Goal: Transaction & Acquisition: Download file/media

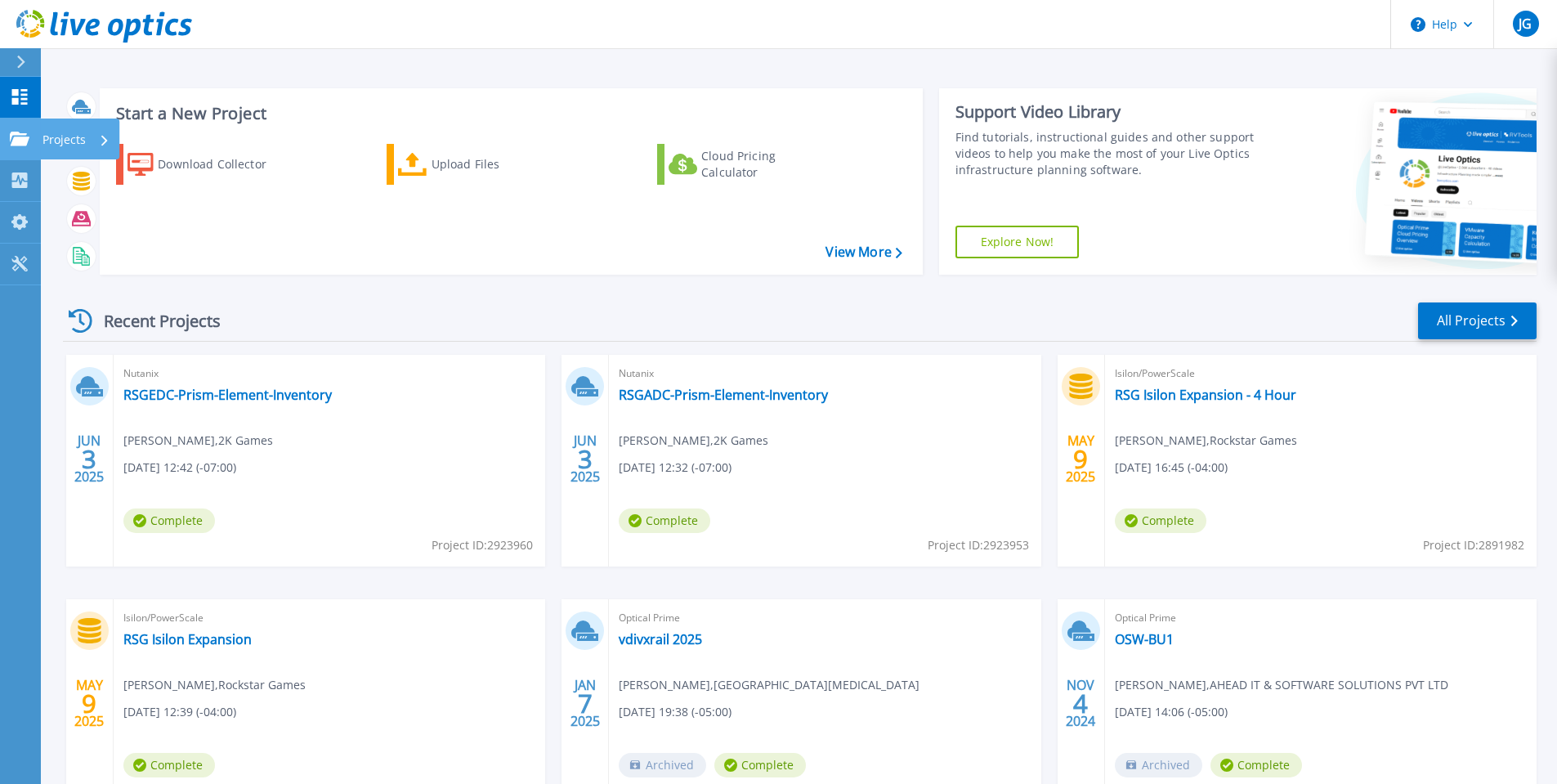
click at [90, 145] on div "Projects" at bounding box center [76, 140] width 67 height 43
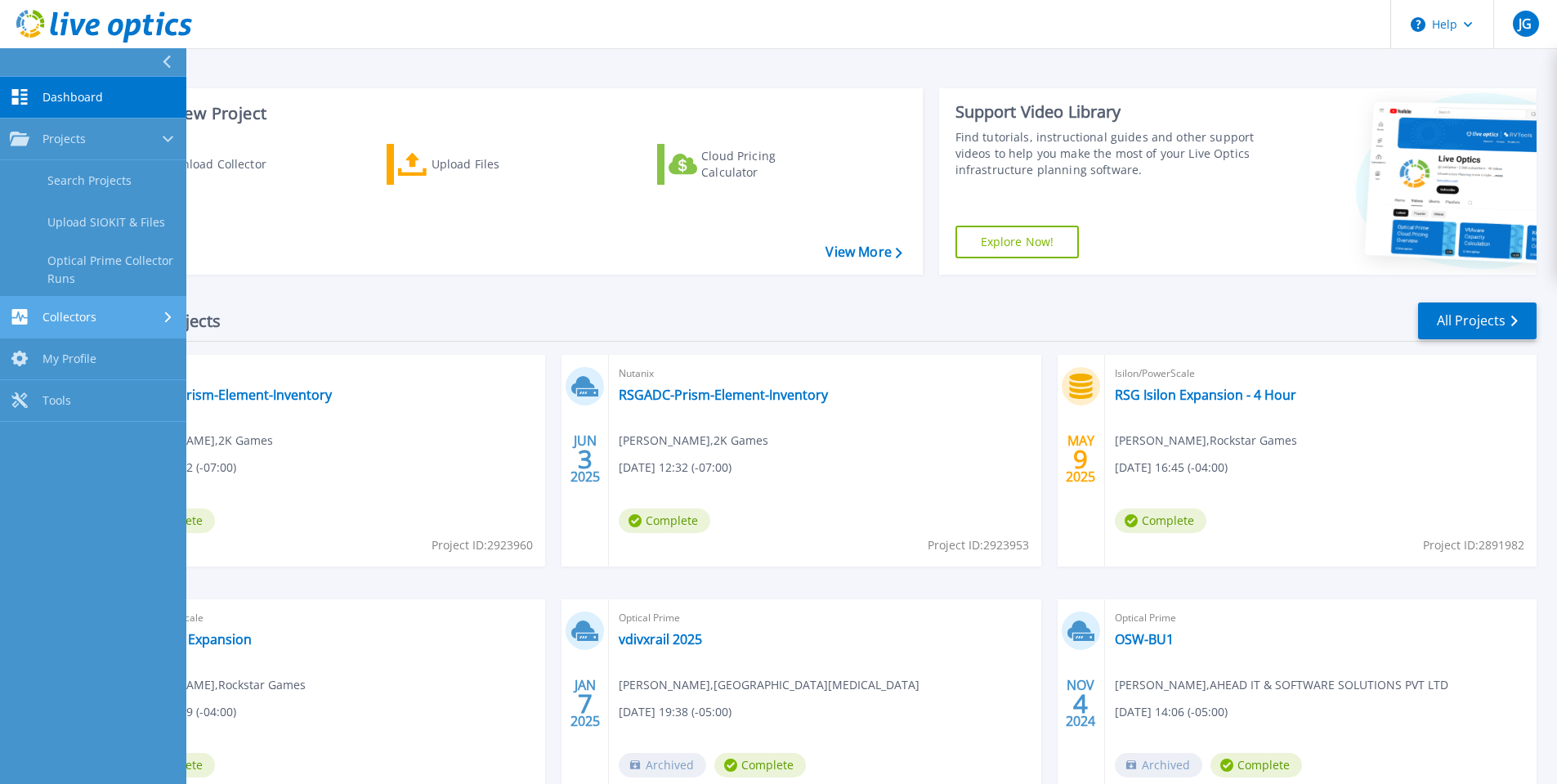
click at [147, 309] on link "Collectors Collectors" at bounding box center [93, 317] width 186 height 42
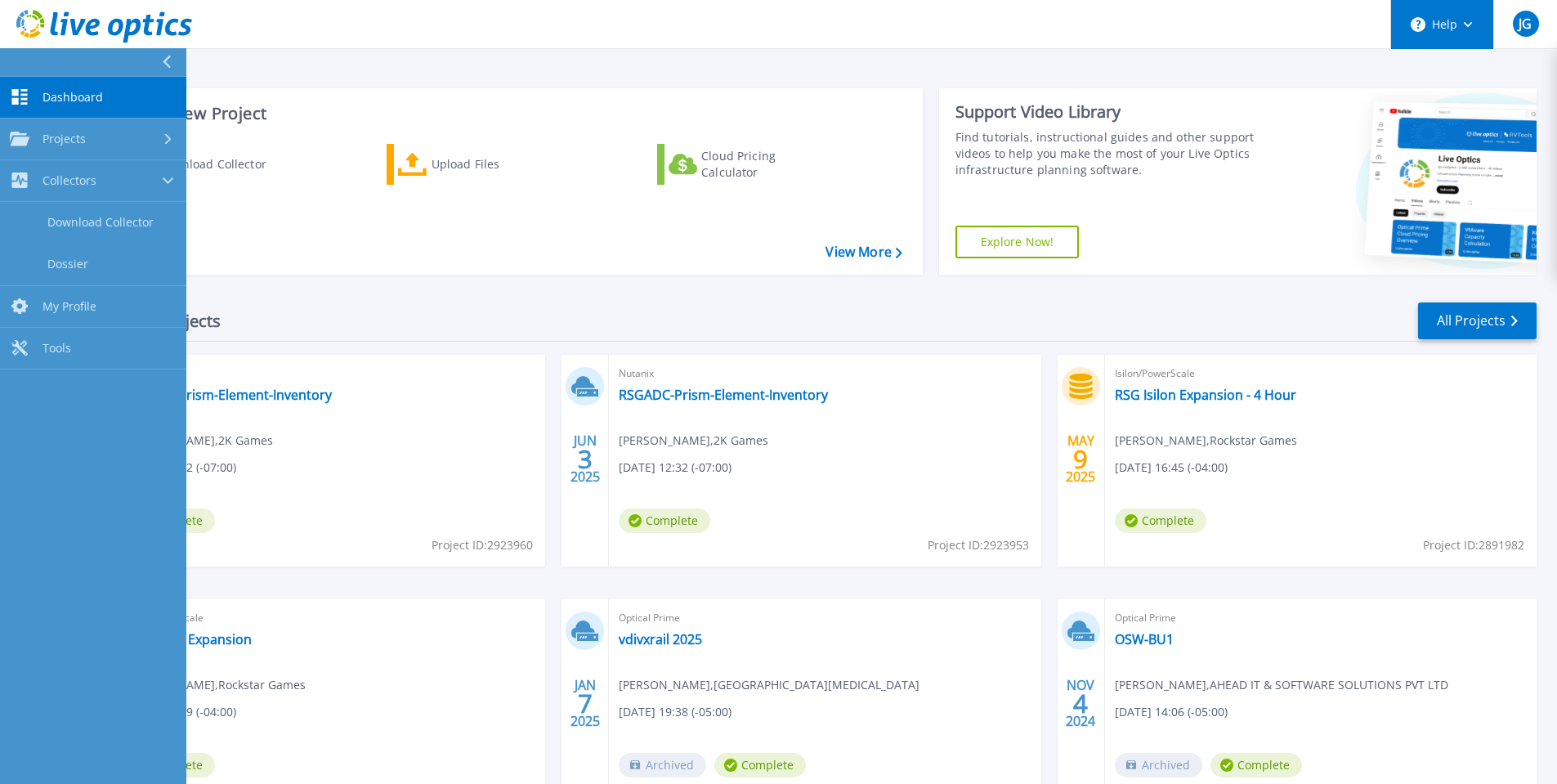
click at [1475, 30] on button "Help" at bounding box center [1442, 24] width 103 height 49
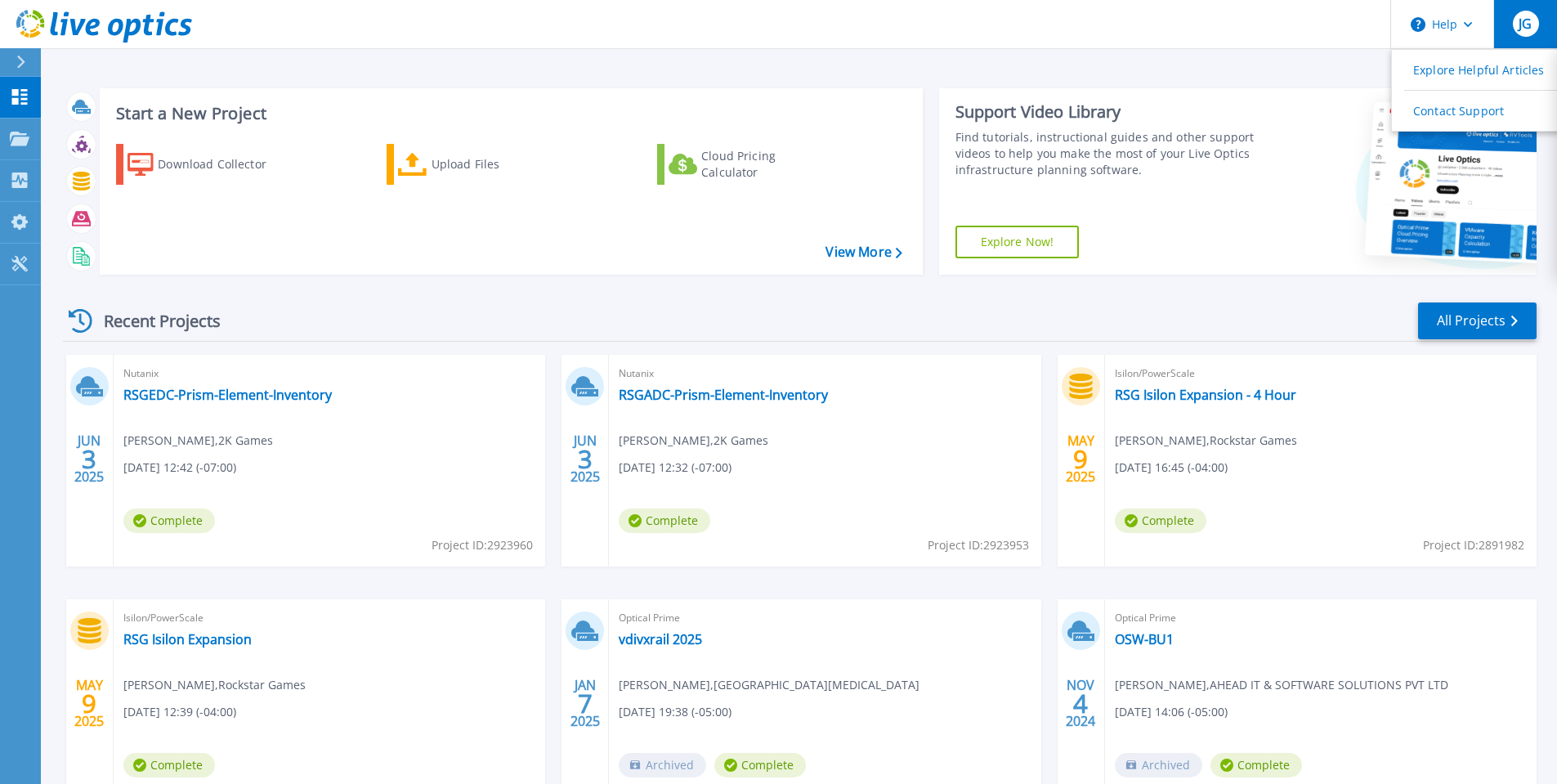
click at [1536, 35] on button "JG" at bounding box center [1525, 24] width 63 height 48
click at [1261, 59] on div "Start a New Project Download Collector Upload Files Cloud Pricing Calculator Vi…" at bounding box center [799, 428] width 1516 height 857
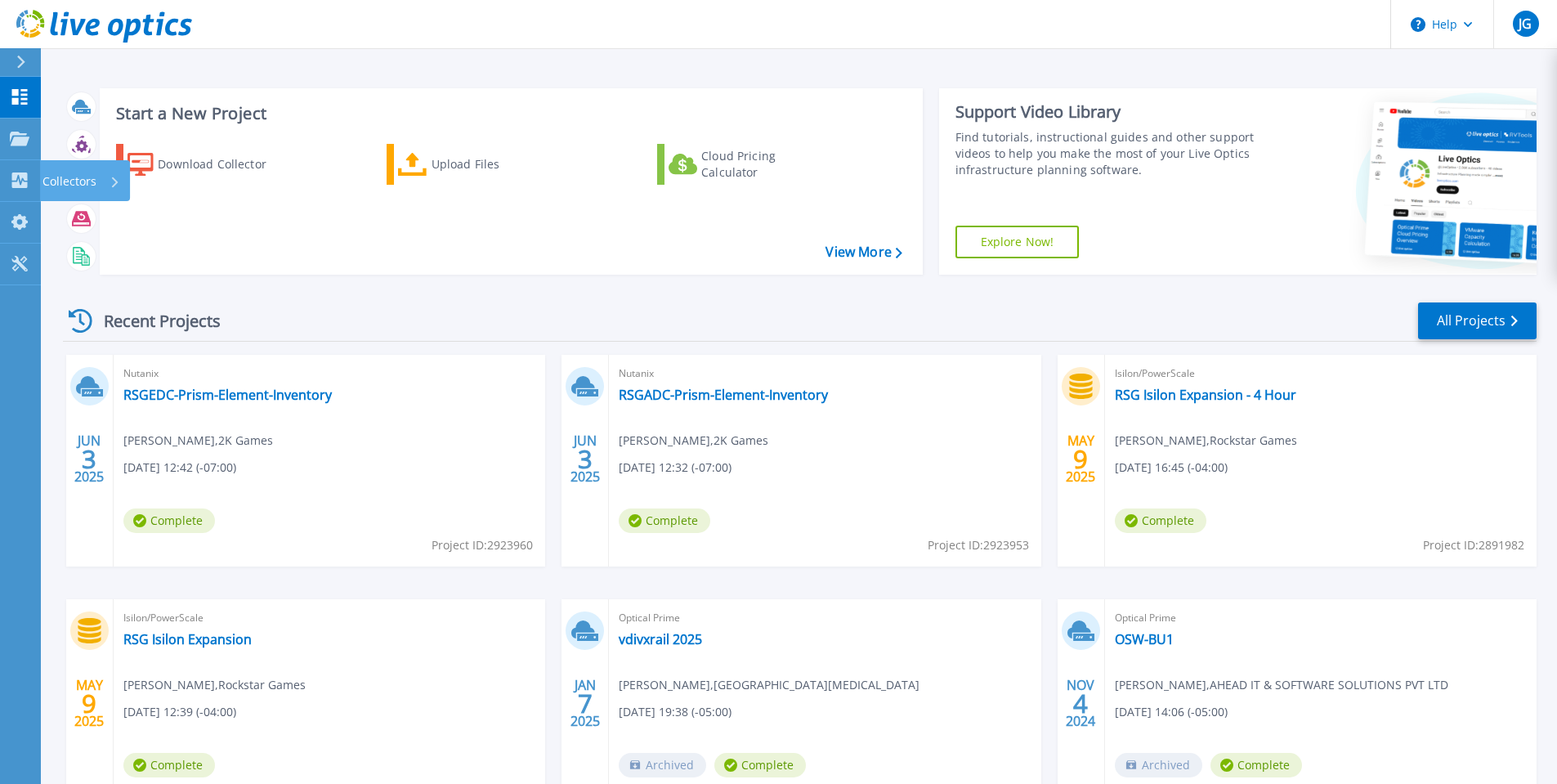
click at [45, 183] on p "Collectors" at bounding box center [70, 182] width 54 height 43
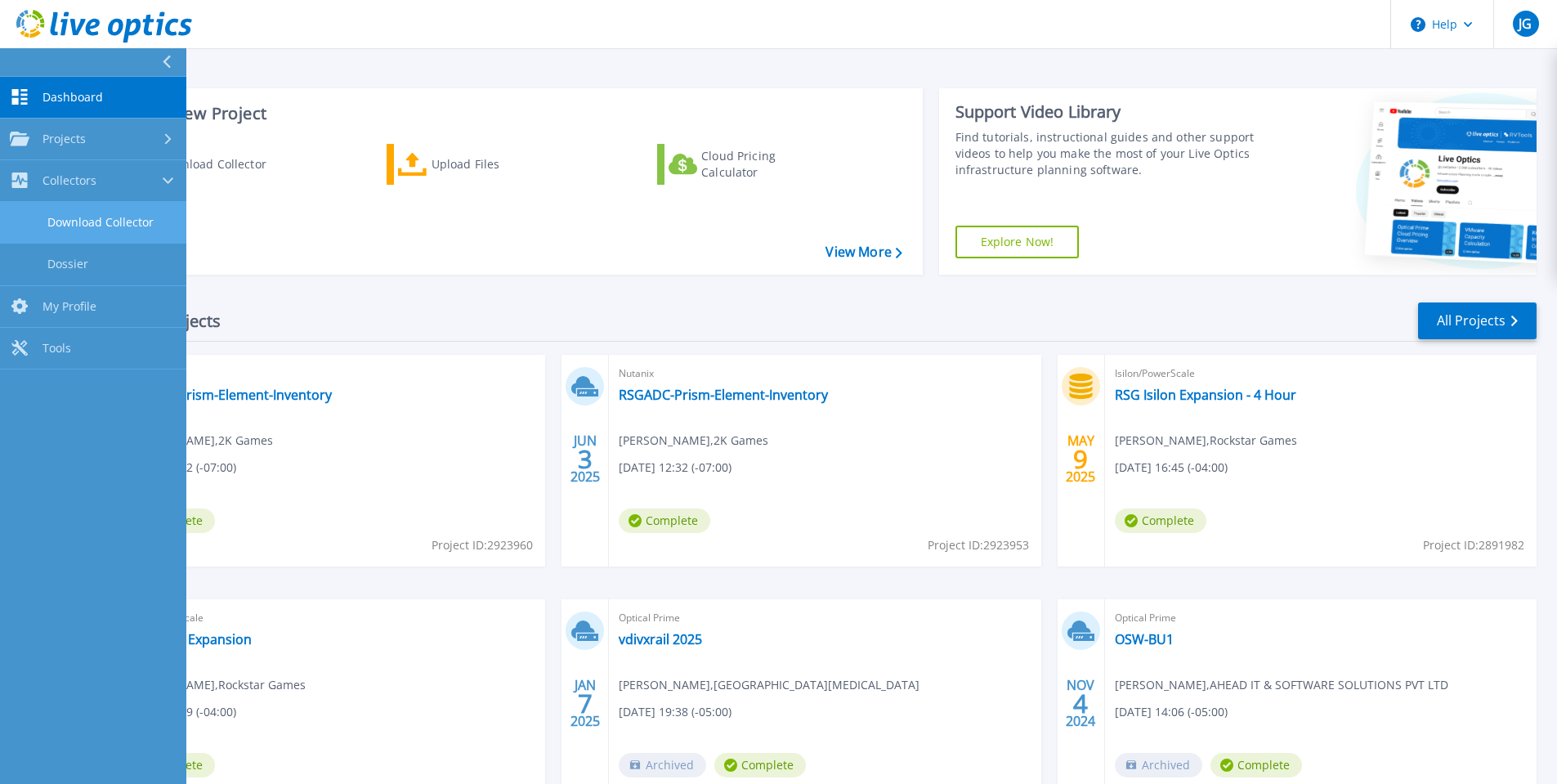
click at [115, 222] on link "Download Collector" at bounding box center [93, 223] width 186 height 42
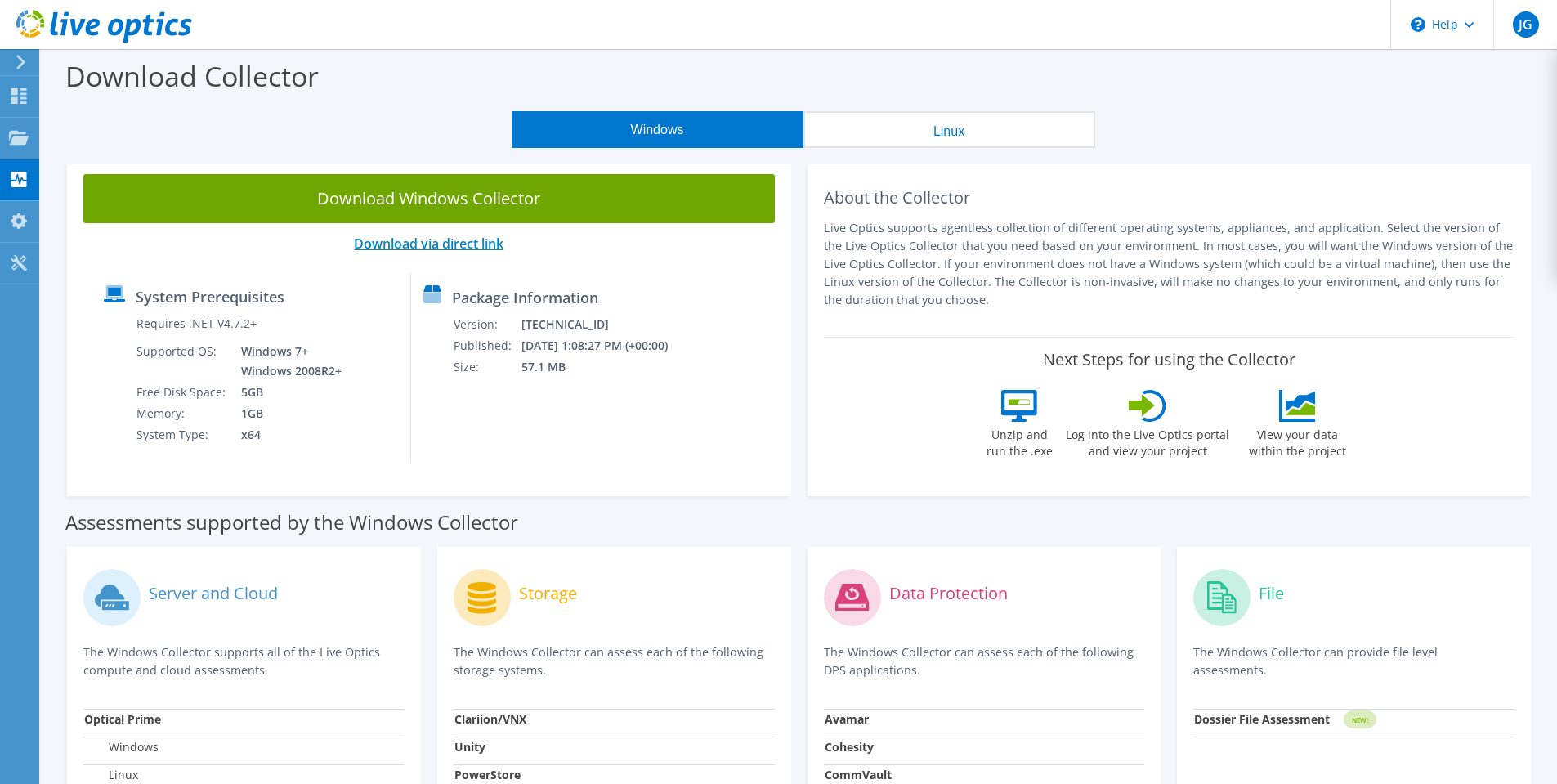
click at [439, 248] on link "Download via direct link" at bounding box center [429, 243] width 149 height 18
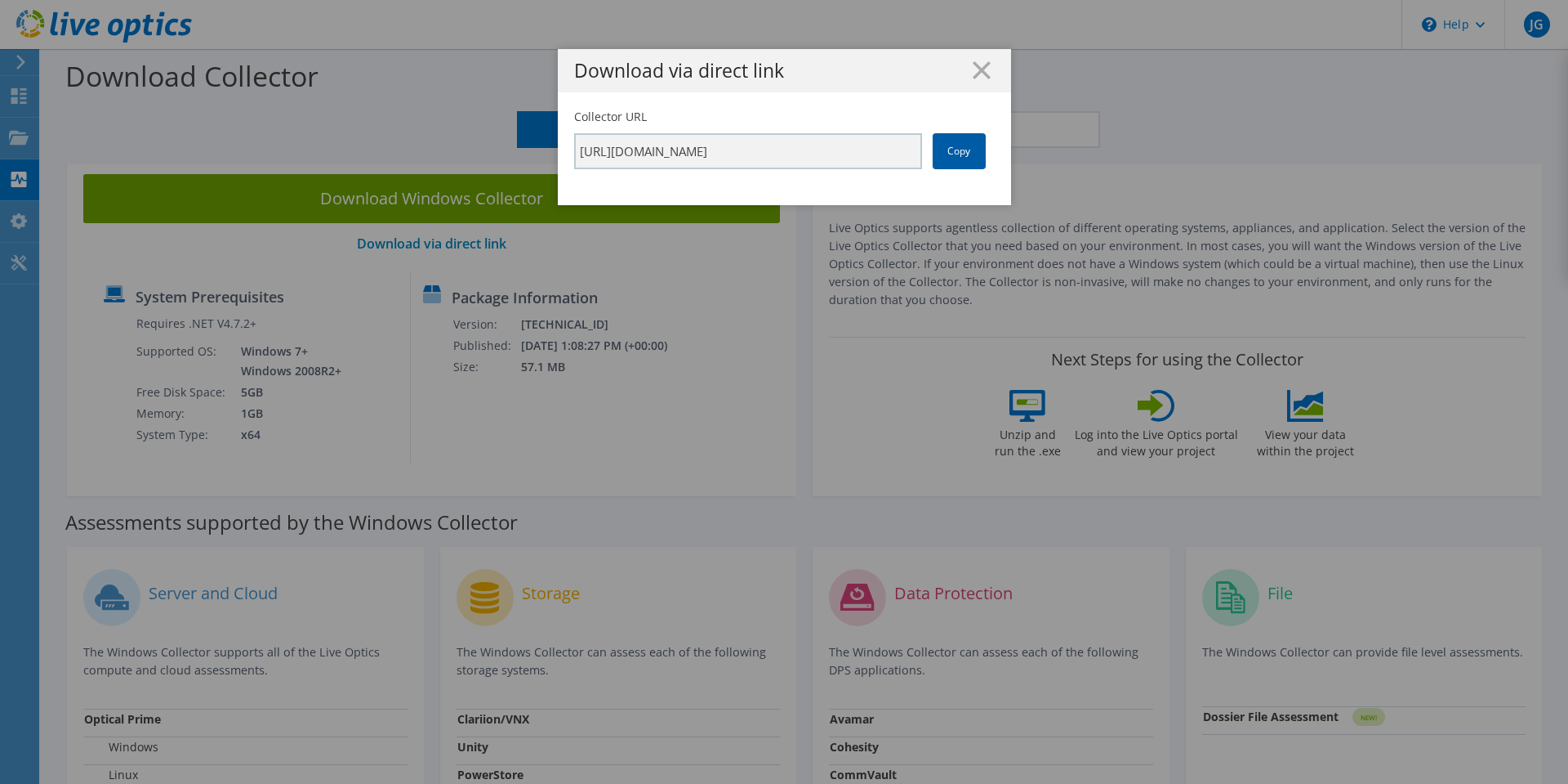
click at [937, 151] on link "Copy" at bounding box center [959, 151] width 53 height 36
drag, startPoint x: 960, startPoint y: 150, endPoint x: 932, endPoint y: 138, distance: 30.5
click at [957, 150] on link "Copy" at bounding box center [959, 151] width 53 height 36
drag, startPoint x: 982, startPoint y: 67, endPoint x: 681, endPoint y: 42, distance: 302.0
click at [974, 65] on icon at bounding box center [981, 70] width 18 height 18
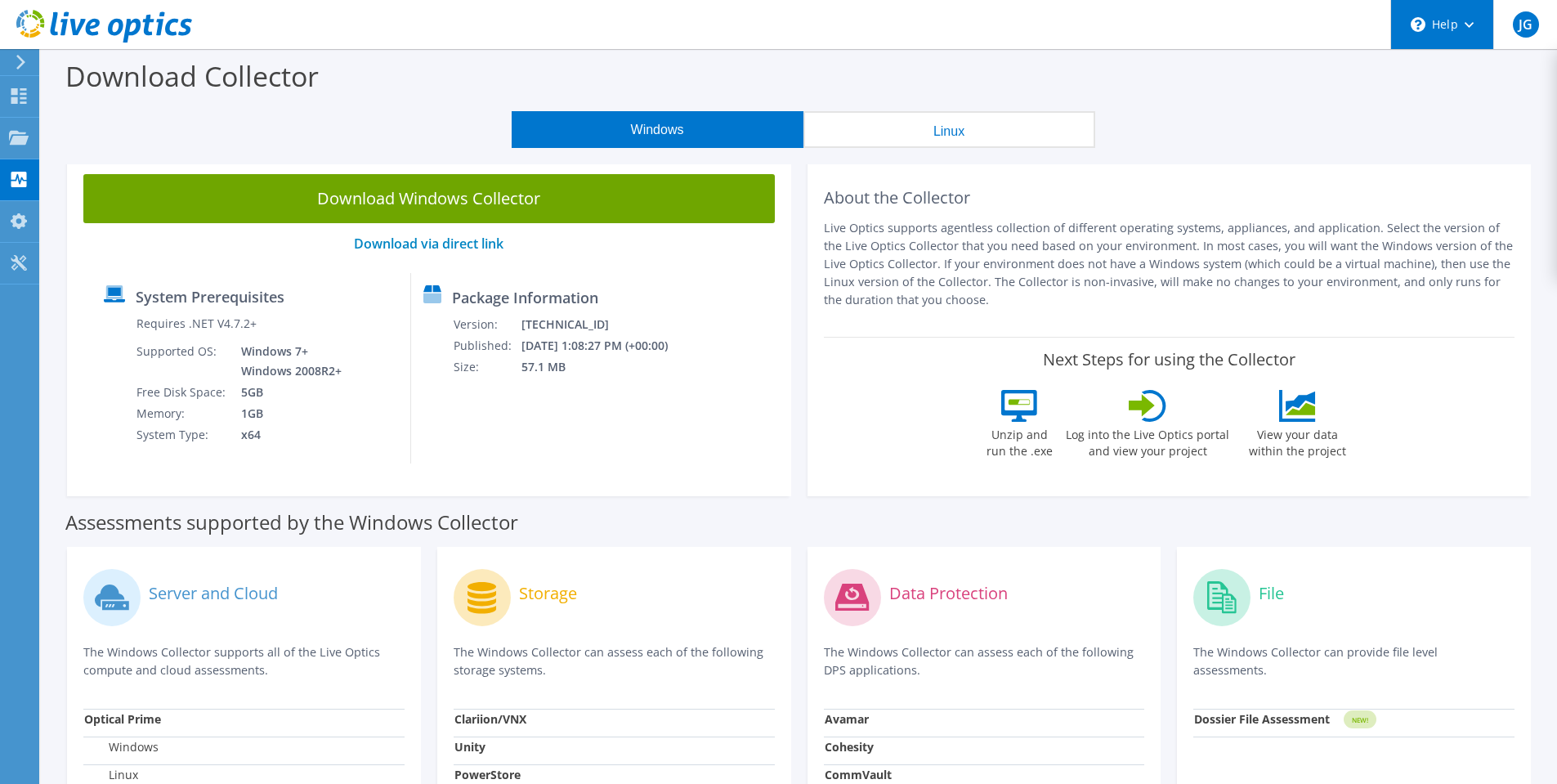
click at [1447, 23] on div "\n Help" at bounding box center [1441, 24] width 103 height 49
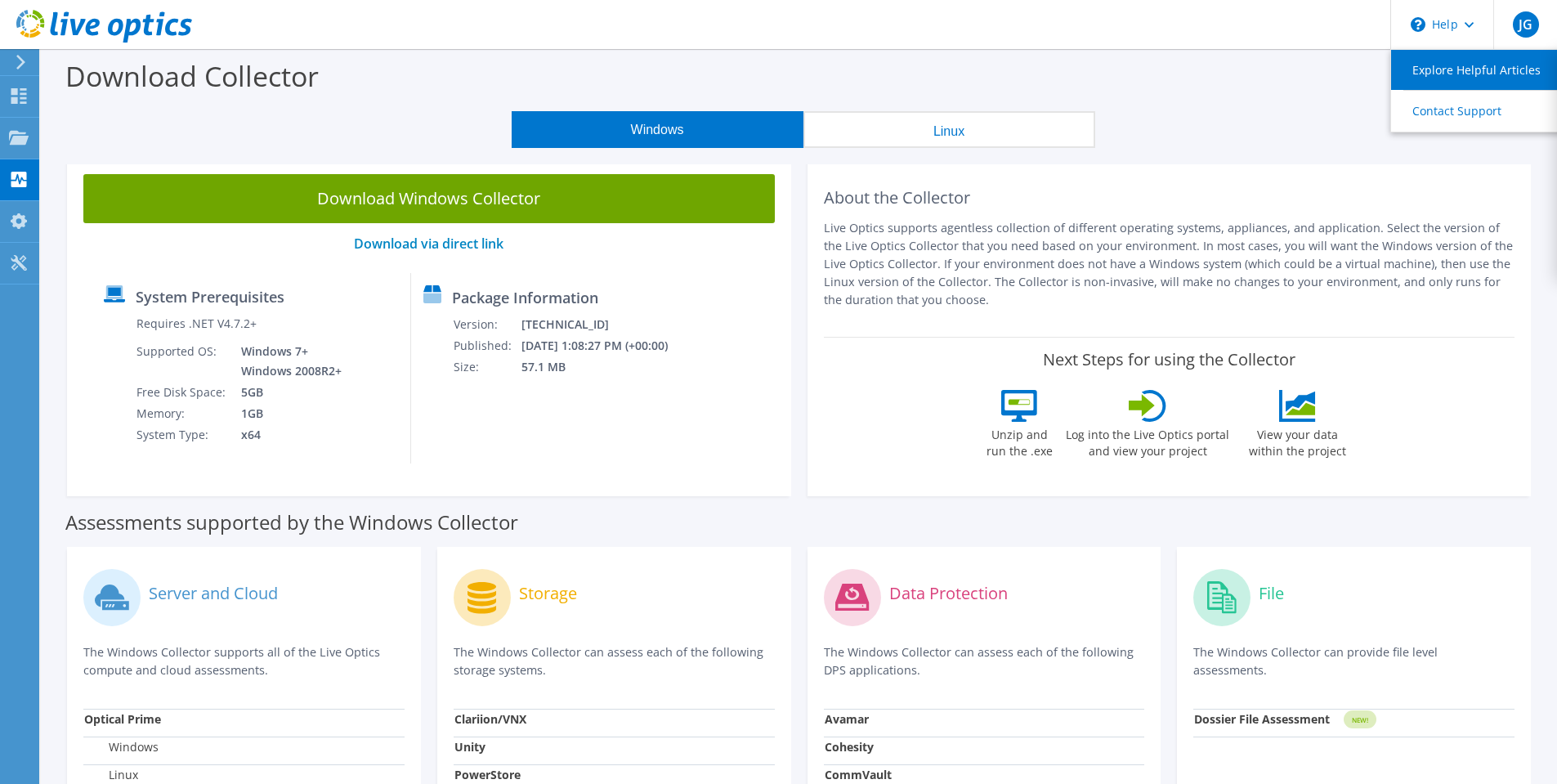
click at [1455, 62] on link "Explore Helpful Articles" at bounding box center [1482, 69] width 183 height 40
